Goal: Navigation & Orientation: Find specific page/section

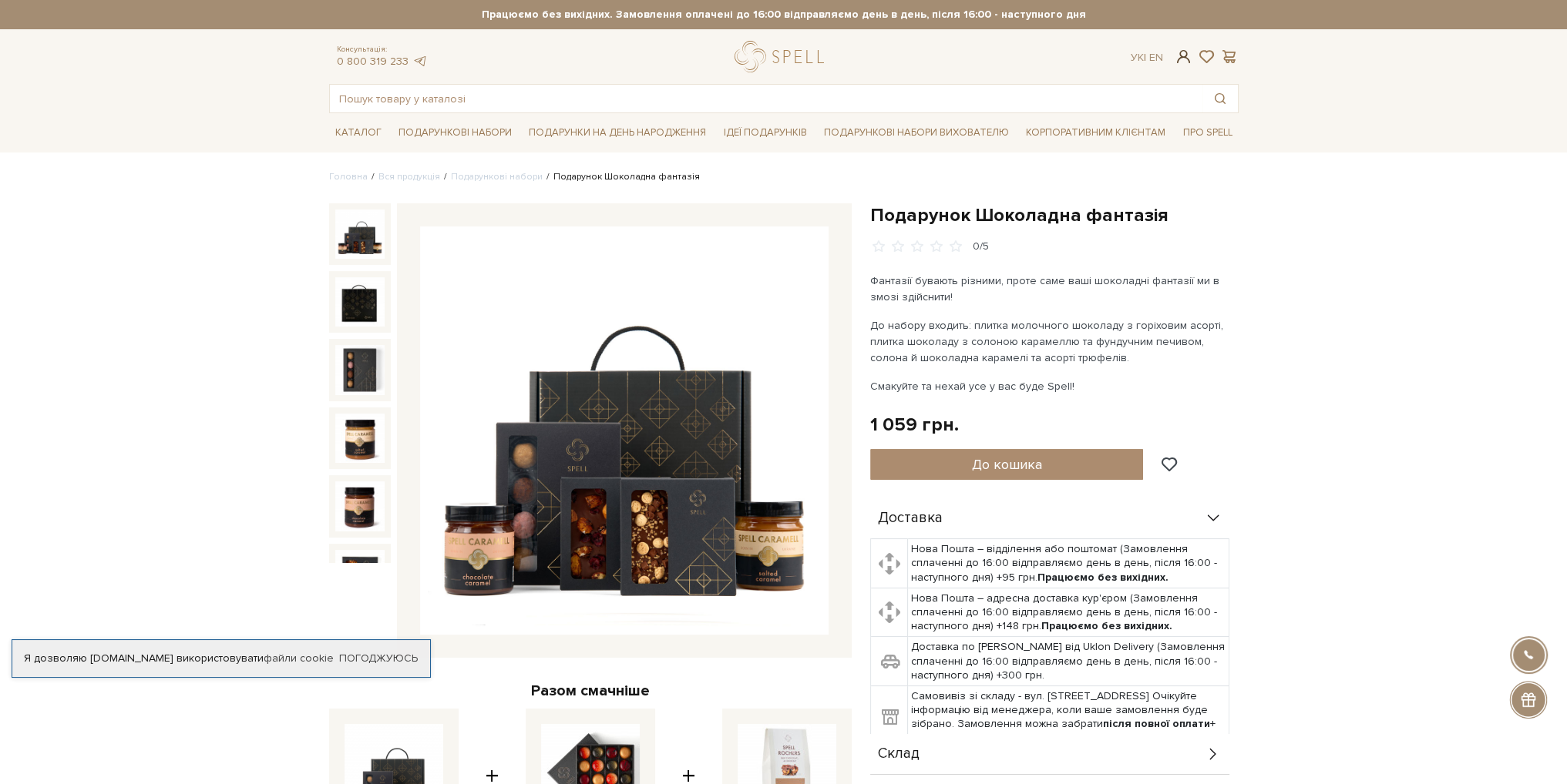
click at [1181, 60] on span at bounding box center [1183, 56] width 19 height 16
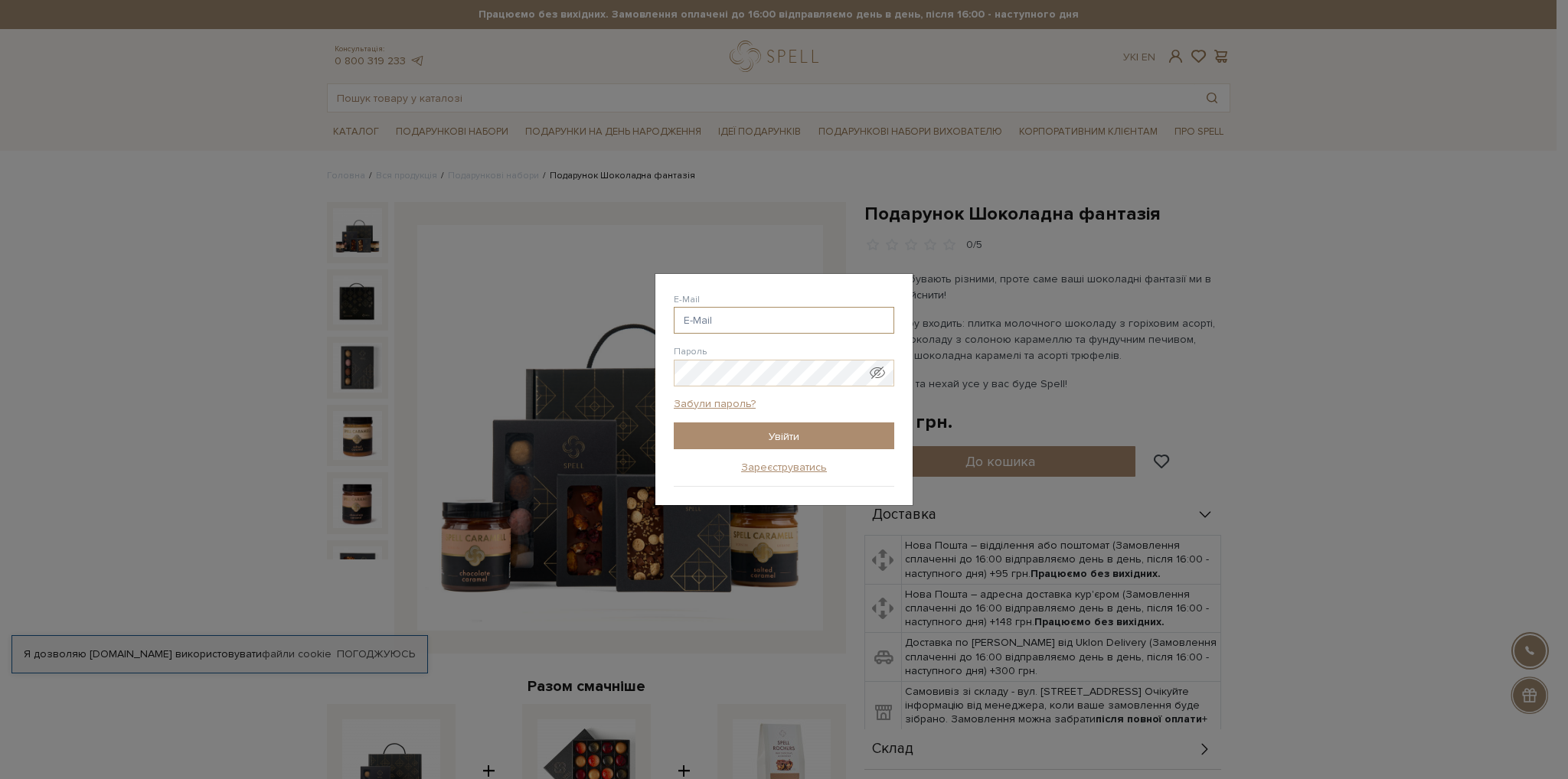
click at [737, 322] on input "E-Mail" at bounding box center [783, 320] width 220 height 27
type input "[PERSON_NAME][EMAIL_ADDRESS][DOMAIN_NAME]"
click at [782, 428] on input "Увійти" at bounding box center [783, 435] width 220 height 27
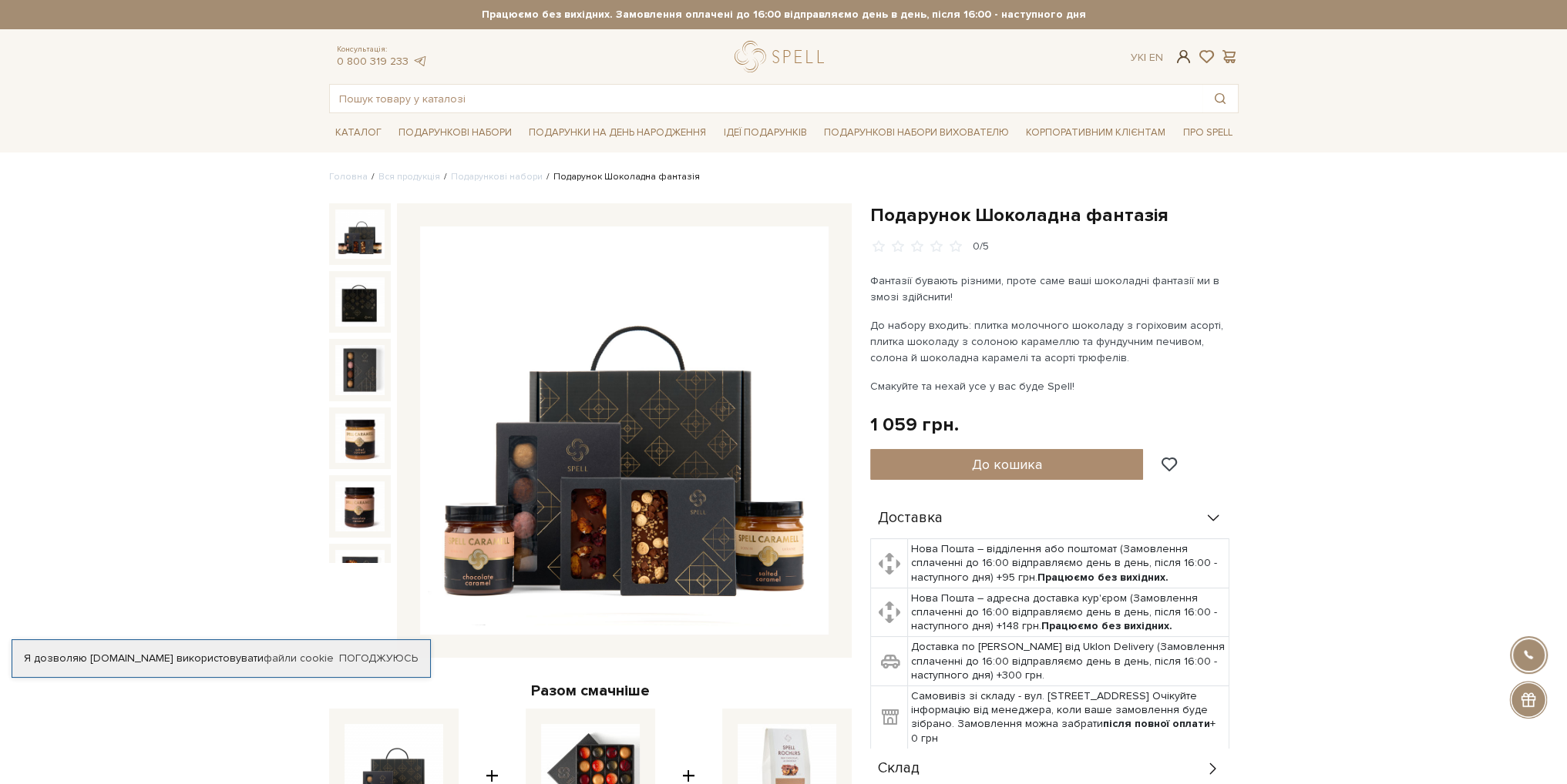
click at [1176, 59] on span at bounding box center [1183, 56] width 19 height 16
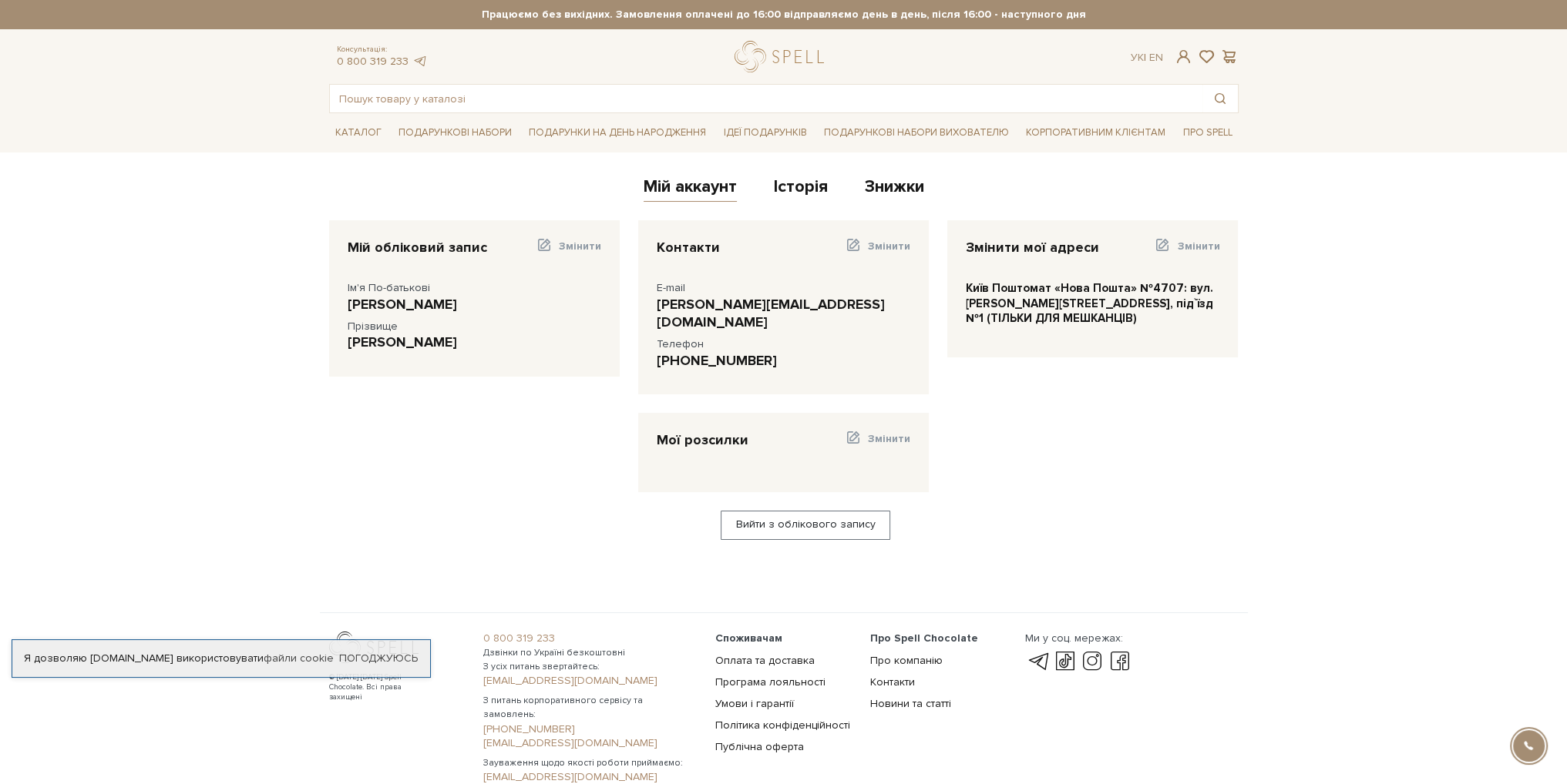
drag, startPoint x: 918, startPoint y: 319, endPoint x: 910, endPoint y: 318, distance: 8.1
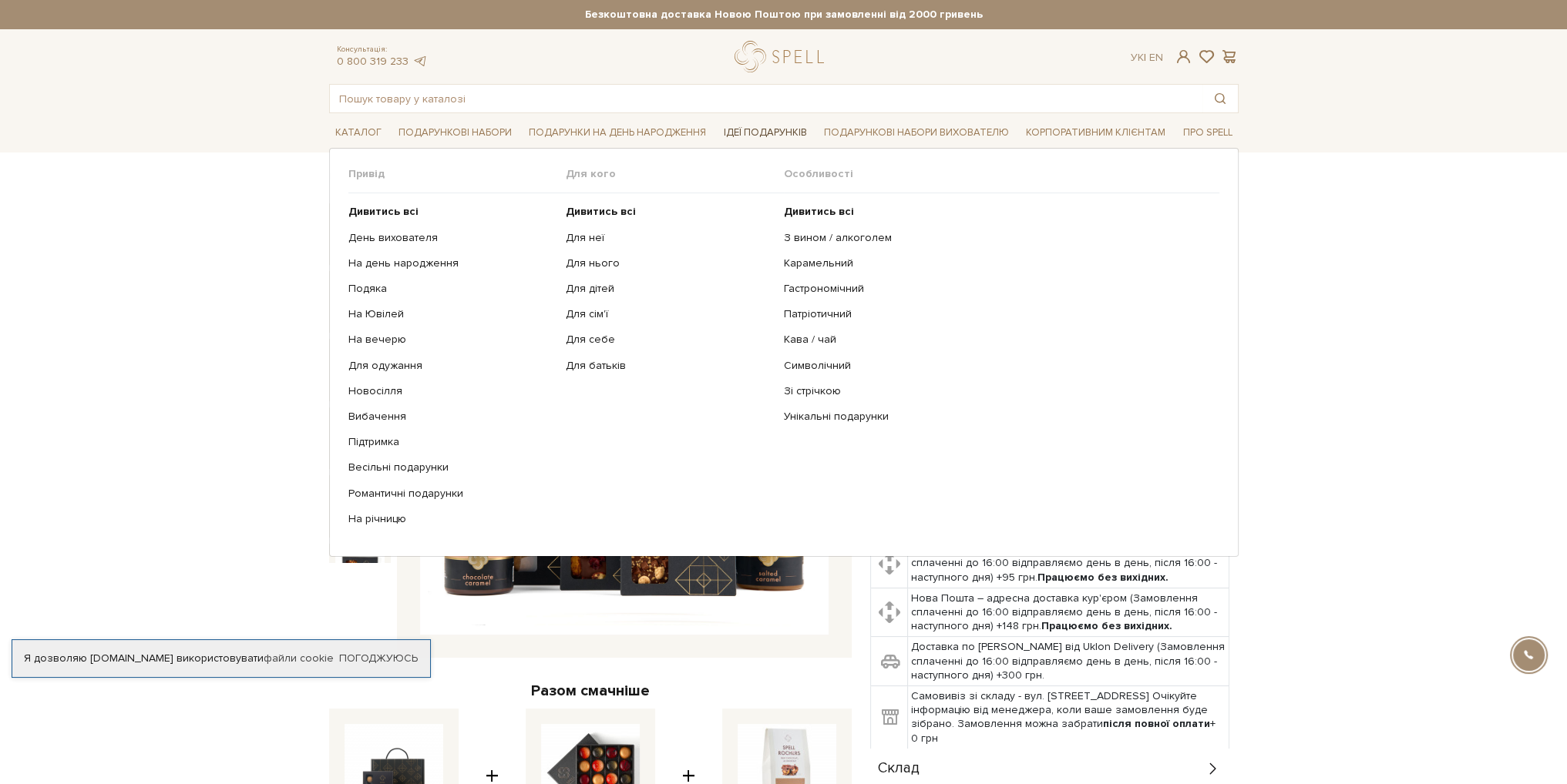
click at [743, 128] on link "Ідеї подарунків" at bounding box center [764, 132] width 96 height 24
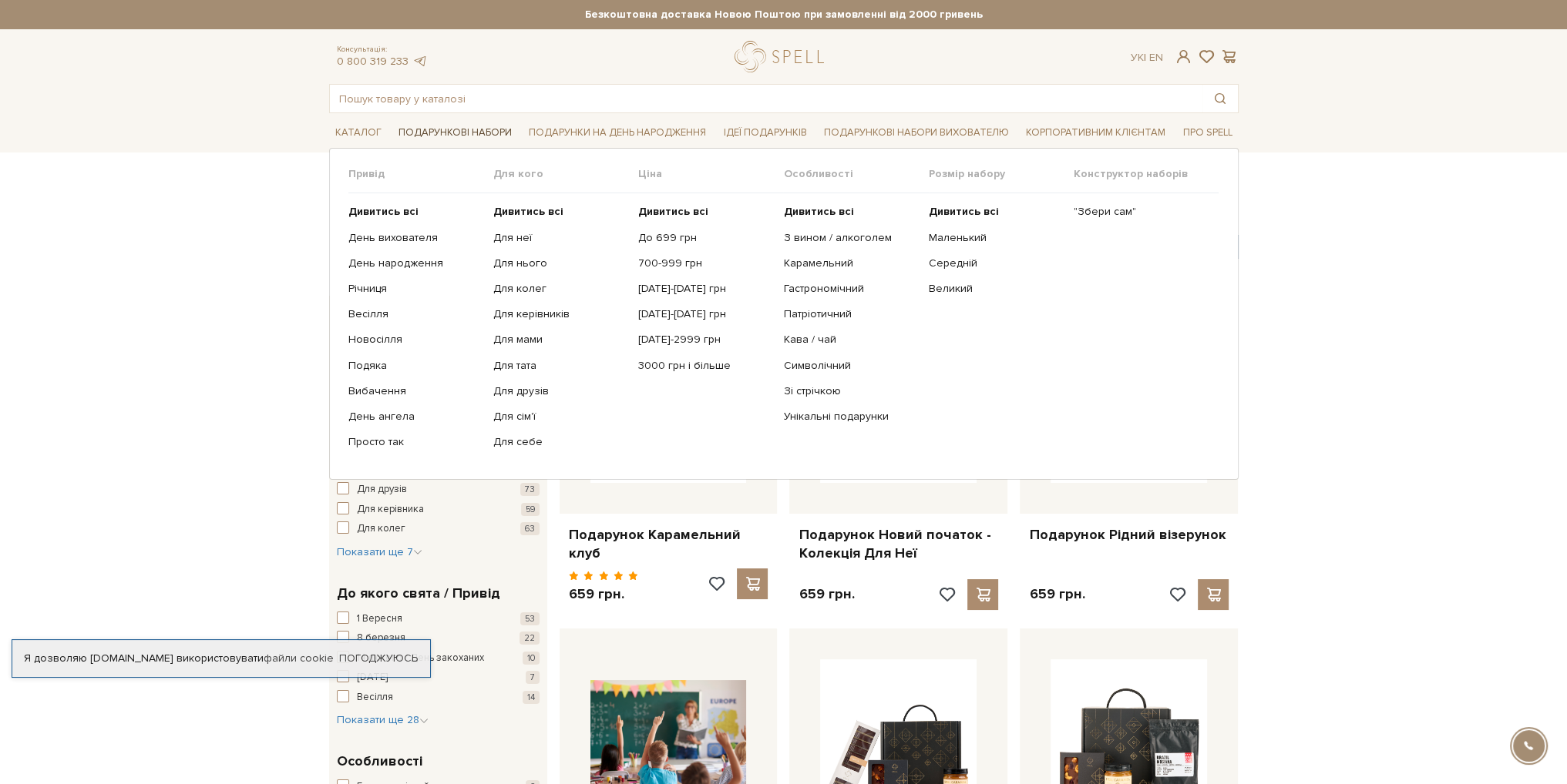
click at [492, 137] on link "Подарункові набори" at bounding box center [456, 132] width 126 height 24
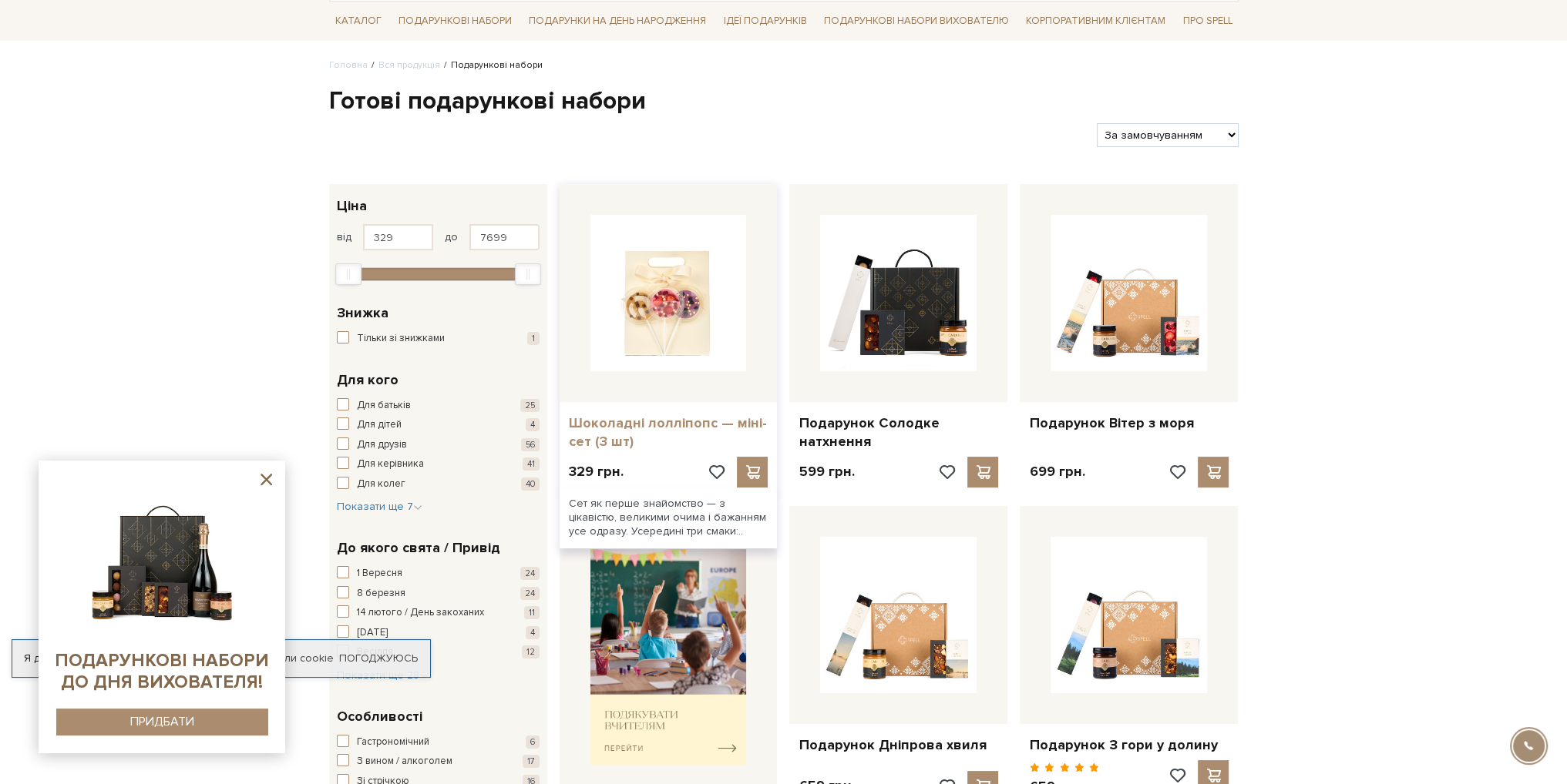
scroll to position [154, 0]
